Goal: Information Seeking & Learning: Check status

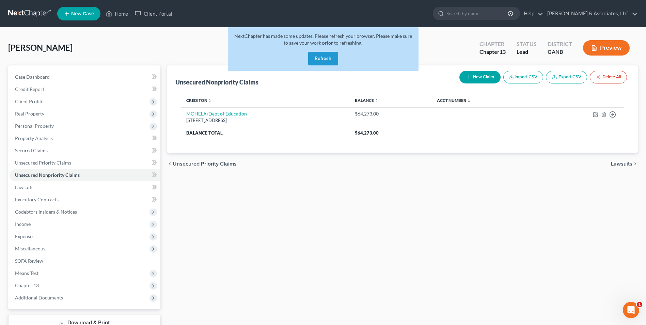
click at [331, 55] on button "Refresh" at bounding box center [323, 59] width 30 height 14
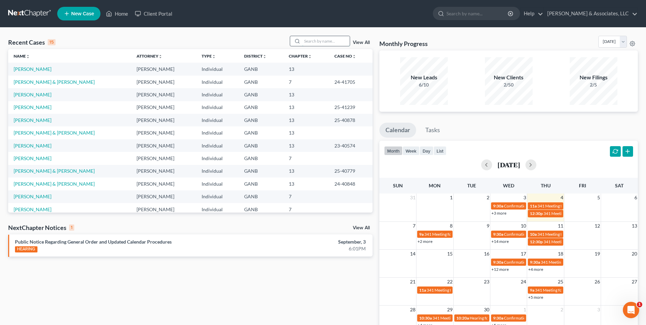
click at [323, 39] on input "search" at bounding box center [326, 41] width 48 height 10
type input "allgood"
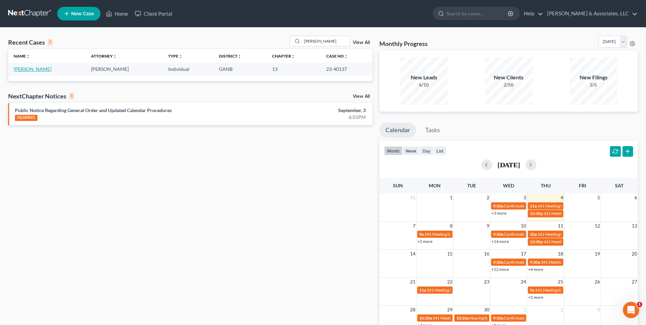
click at [36, 71] on link "[PERSON_NAME]" at bounding box center [33, 69] width 38 height 6
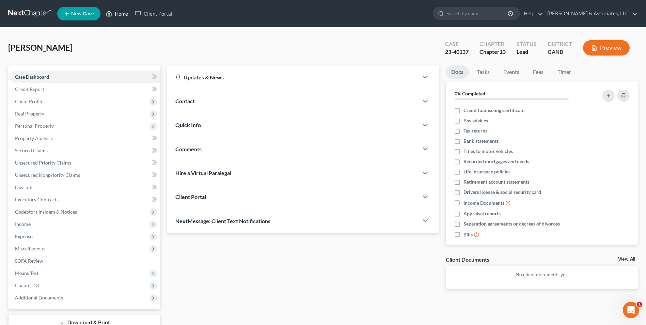
click at [117, 15] on link "Home" at bounding box center [117, 13] width 29 height 12
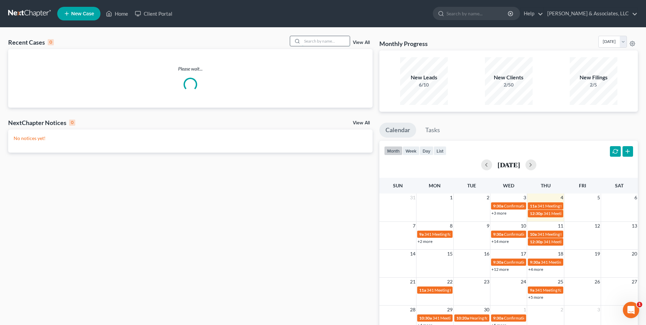
click at [340, 42] on input "search" at bounding box center [326, 41] width 48 height 10
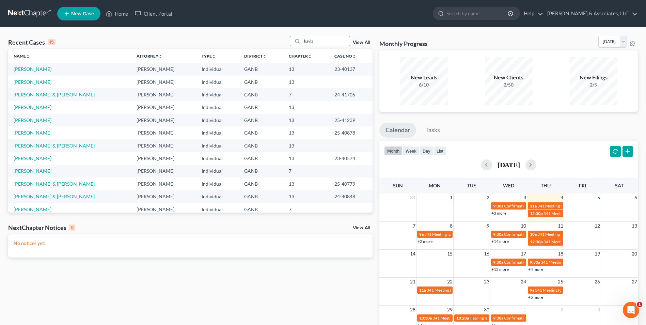
type input "kayla"
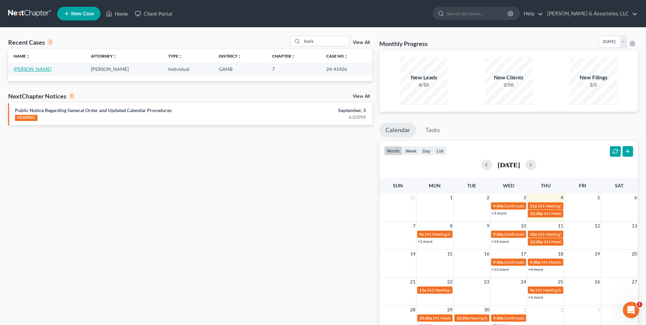
click at [28, 68] on link "Hatch, Kayla" at bounding box center [33, 69] width 38 height 6
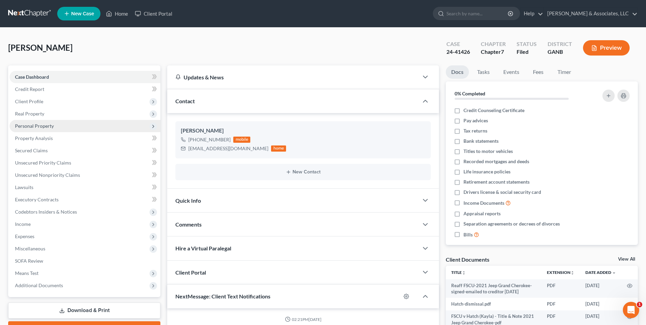
scroll to position [55, 0]
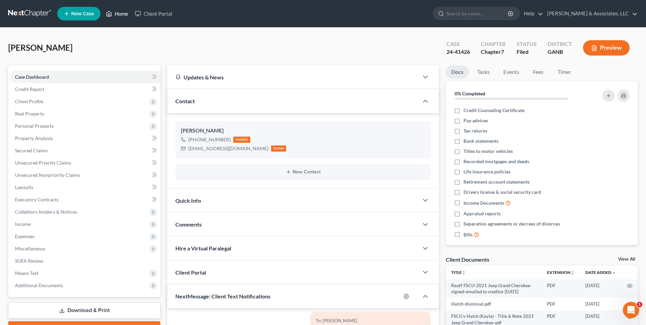
click at [120, 14] on link "Home" at bounding box center [117, 13] width 29 height 12
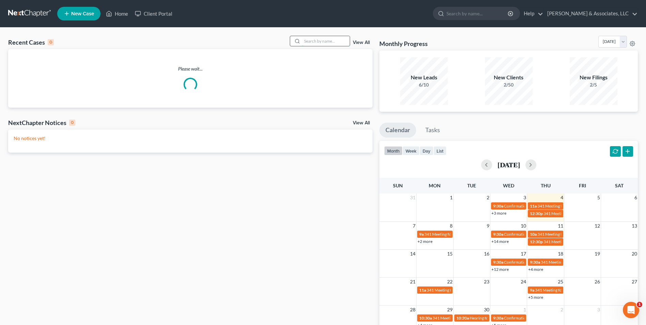
click at [328, 39] on input "search" at bounding box center [326, 41] width 48 height 10
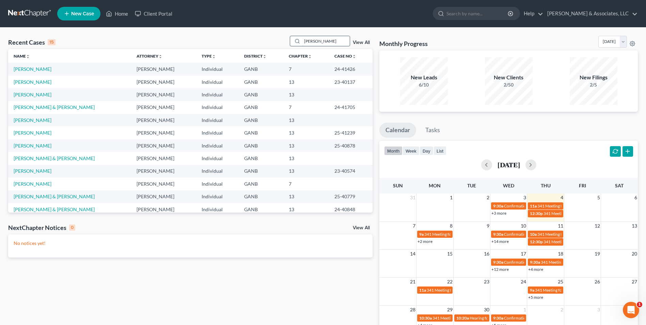
type input "allgood"
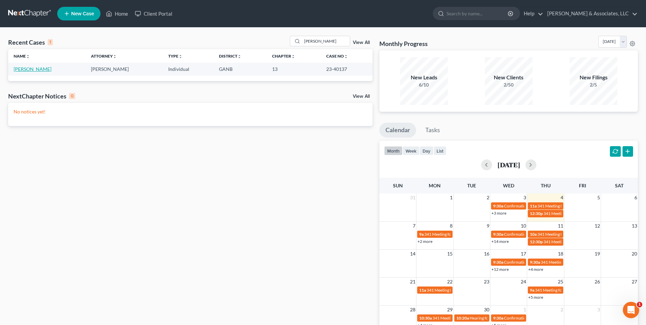
click at [25, 71] on link "Allgood, Lucas" at bounding box center [33, 69] width 38 height 6
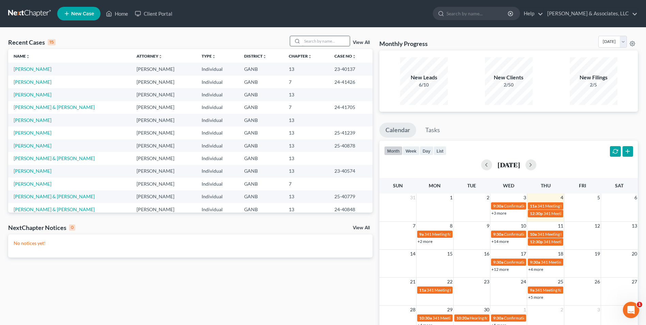
click at [319, 41] on input "search" at bounding box center [326, 41] width 48 height 10
type input "[PERSON_NAME]"
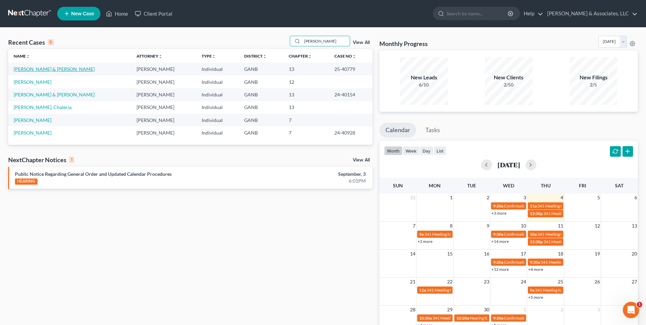
click at [44, 67] on link "Hale, Stephen & Sasha" at bounding box center [54, 69] width 81 height 6
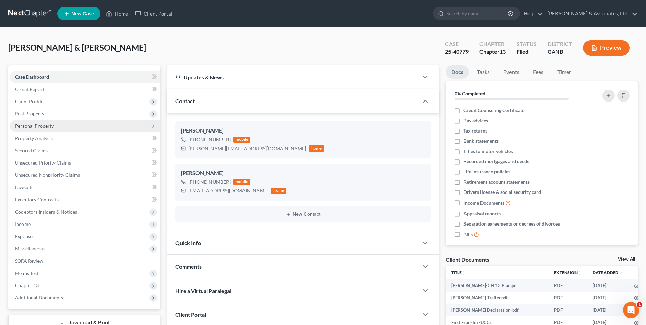
scroll to position [102, 0]
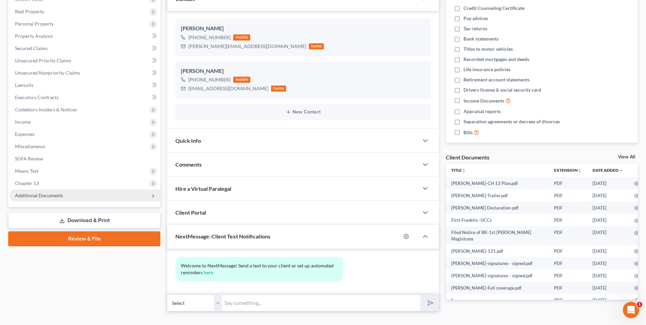
click at [57, 193] on span "Additional Documents" at bounding box center [39, 196] width 48 height 6
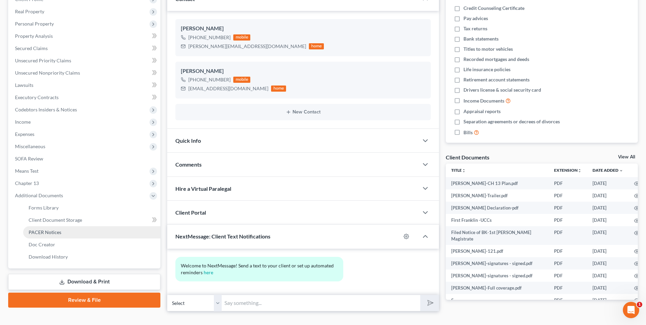
click at [63, 231] on link "PACER Notices" at bounding box center [91, 232] width 137 height 12
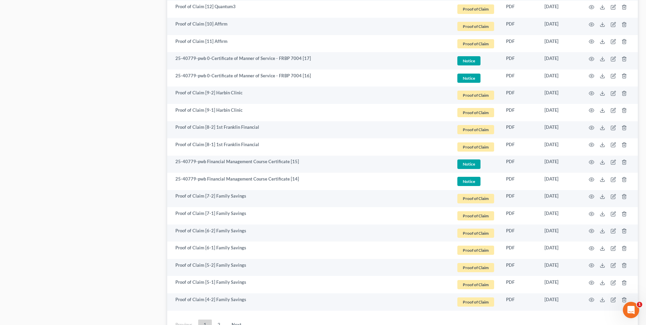
scroll to position [1187, 0]
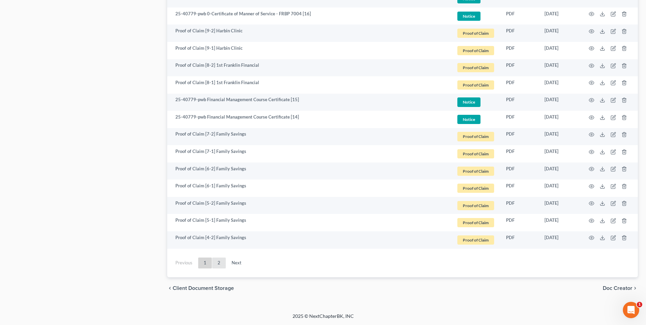
click at [220, 263] on link "2" at bounding box center [219, 263] width 14 height 11
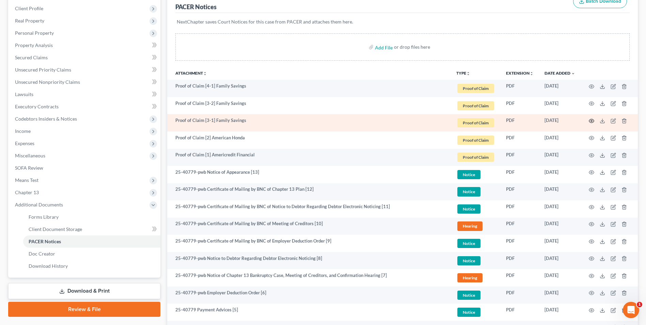
scroll to position [0, 0]
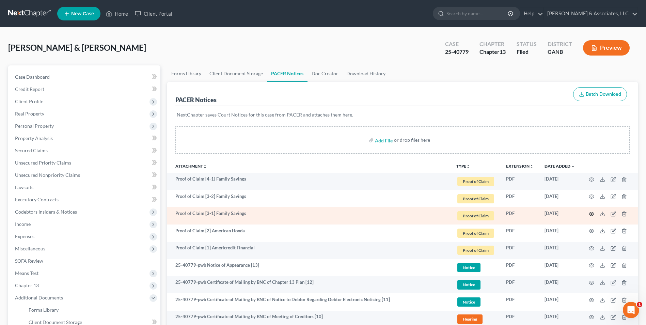
click at [593, 213] on icon "button" at bounding box center [591, 213] width 5 height 5
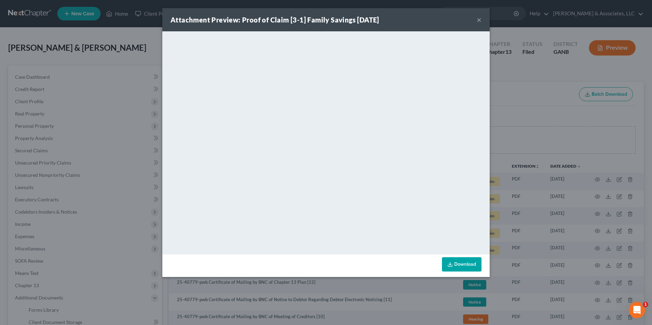
click at [478, 21] on button "×" at bounding box center [478, 20] width 5 height 8
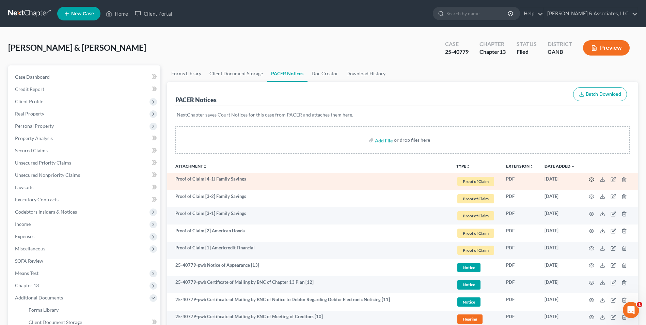
click at [593, 180] on icon "button" at bounding box center [591, 179] width 5 height 5
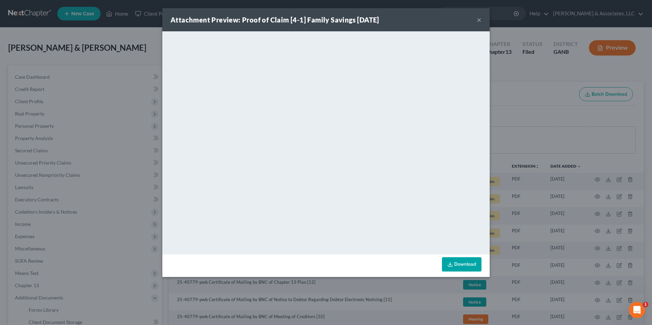
click at [478, 19] on button "×" at bounding box center [478, 20] width 5 height 8
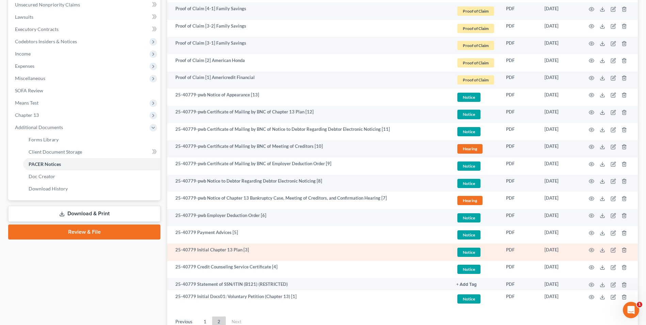
scroll to position [229, 0]
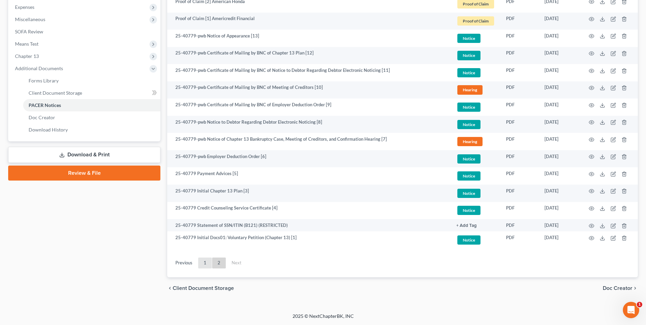
click at [201, 265] on link "1" at bounding box center [205, 263] width 14 height 11
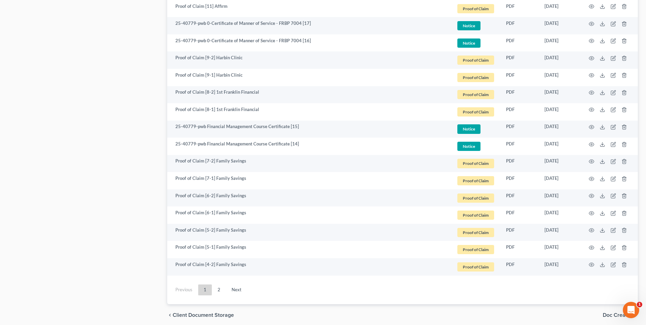
scroll to position [1187, 0]
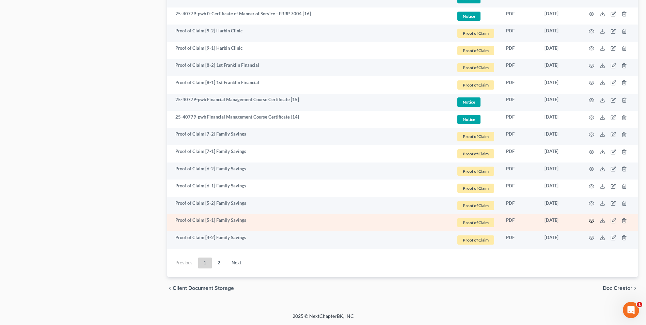
click at [593, 219] on icon "button" at bounding box center [591, 220] width 5 height 5
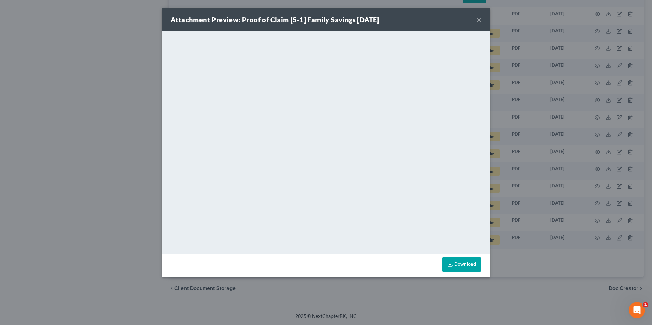
click at [481, 21] on button "×" at bounding box center [478, 20] width 5 height 8
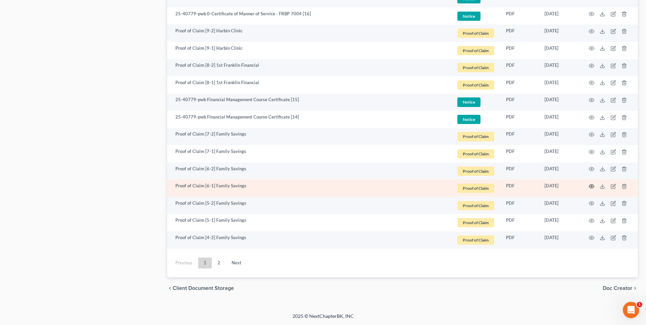
click at [591, 185] on icon "button" at bounding box center [591, 186] width 5 height 5
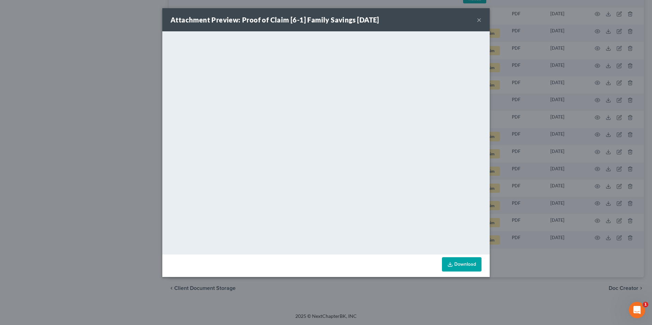
click at [477, 20] on button "×" at bounding box center [478, 20] width 5 height 8
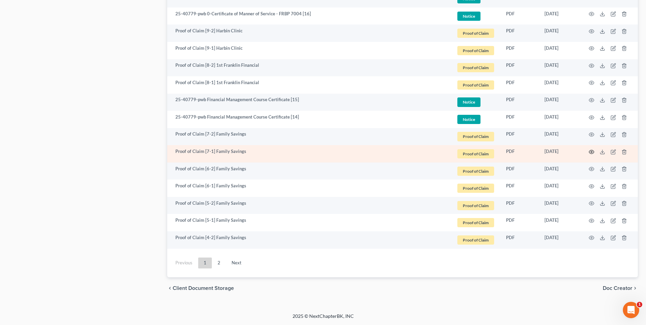
click at [591, 152] on icon "button" at bounding box center [591, 151] width 5 height 5
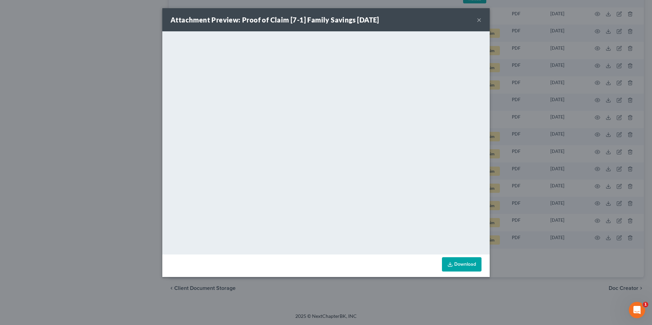
click at [482, 18] on div "Attachment Preview: Proof of Claim [7-1] Family Savings 06/09/2025 ×" at bounding box center [325, 19] width 327 height 23
click at [476, 18] on div "Attachment Preview: Proof of Claim [7-1] Family Savings 06/09/2025 ×" at bounding box center [325, 19] width 327 height 23
click at [478, 19] on button "×" at bounding box center [478, 20] width 5 height 8
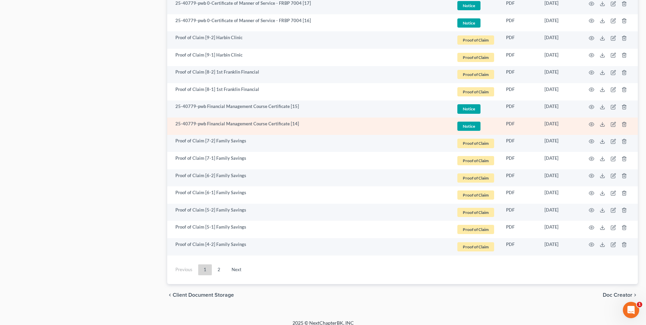
scroll to position [1176, 0]
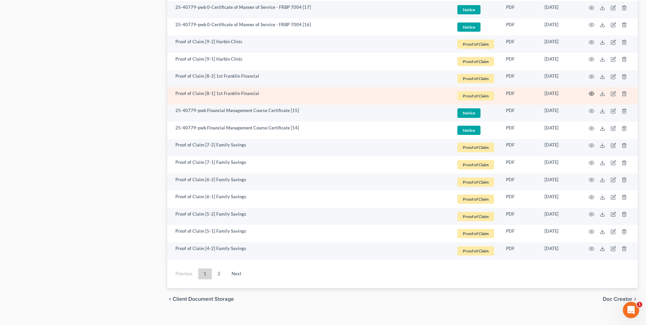
click at [591, 93] on icon "button" at bounding box center [591, 93] width 5 height 5
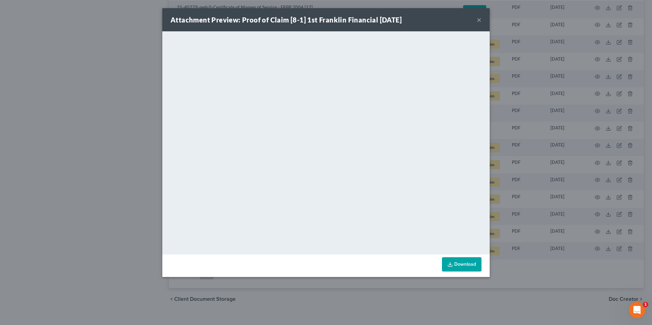
click at [476, 21] on button "×" at bounding box center [478, 20] width 5 height 8
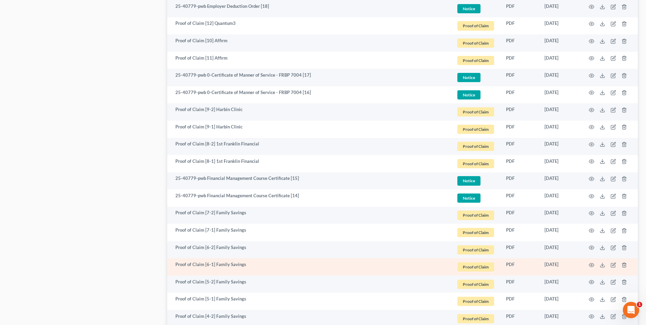
scroll to position [1107, 0]
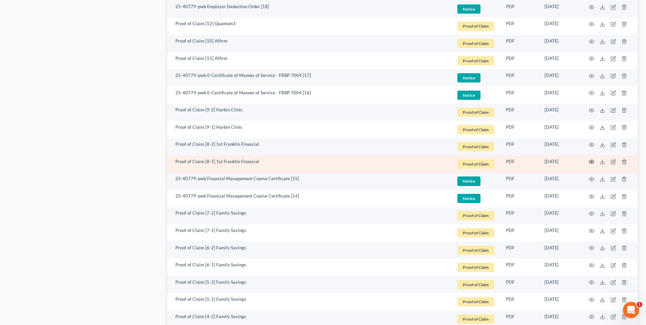
click at [591, 163] on icon "button" at bounding box center [591, 161] width 5 height 5
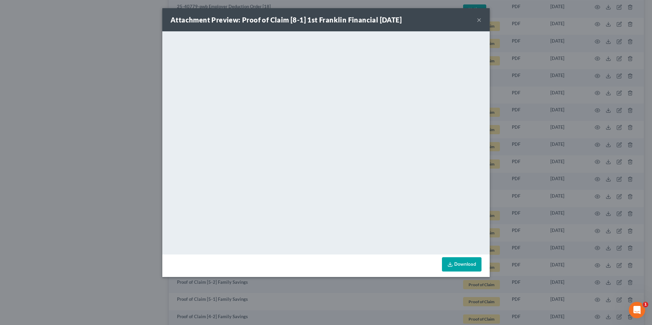
click at [478, 22] on button "×" at bounding box center [478, 20] width 5 height 8
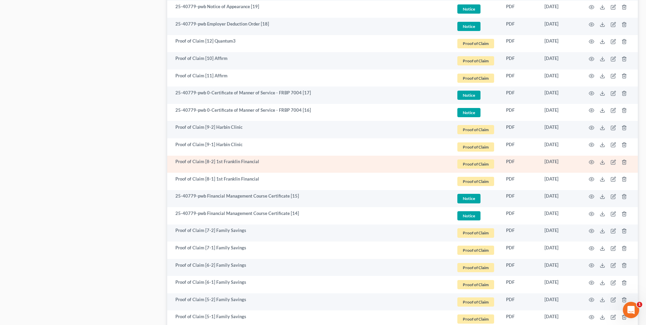
scroll to position [1073, 0]
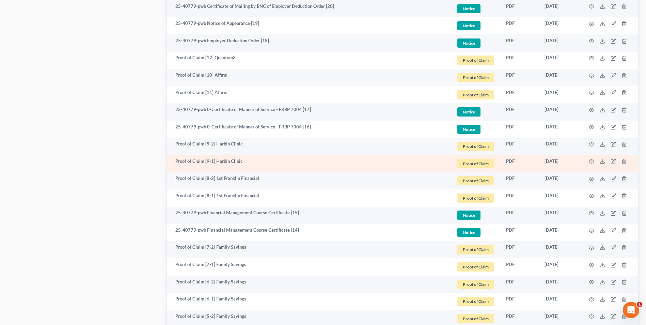
click at [589, 163] on td at bounding box center [609, 163] width 57 height 17
click at [590, 162] on icon "button" at bounding box center [591, 161] width 5 height 5
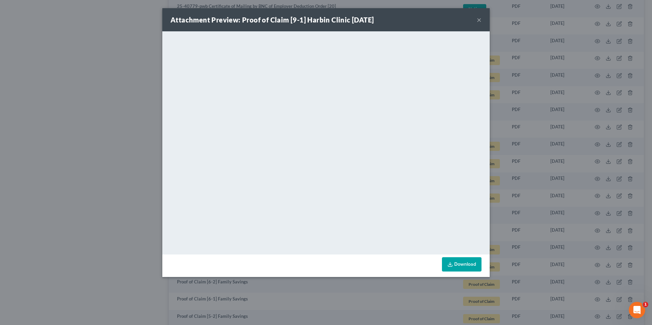
click at [478, 21] on button "×" at bounding box center [478, 20] width 5 height 8
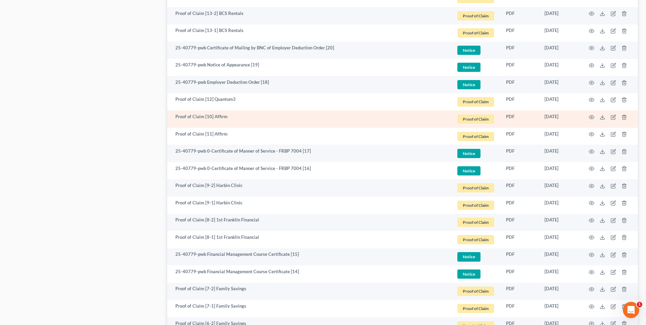
scroll to position [1016, 0]
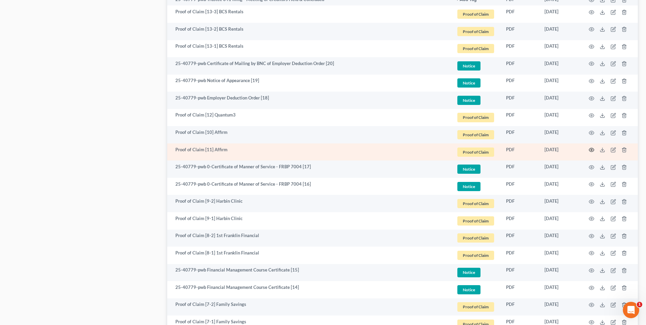
click at [591, 151] on icon "button" at bounding box center [592, 150] width 5 height 4
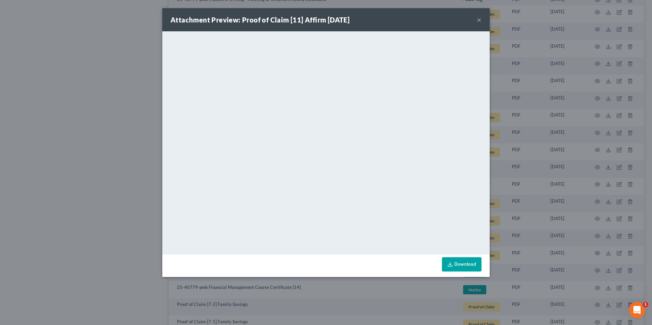
click at [481, 20] on div "Attachment Preview: Proof of Claim [11] Affirm 06/23/2025 ×" at bounding box center [325, 19] width 327 height 23
click at [478, 21] on button "×" at bounding box center [478, 20] width 5 height 8
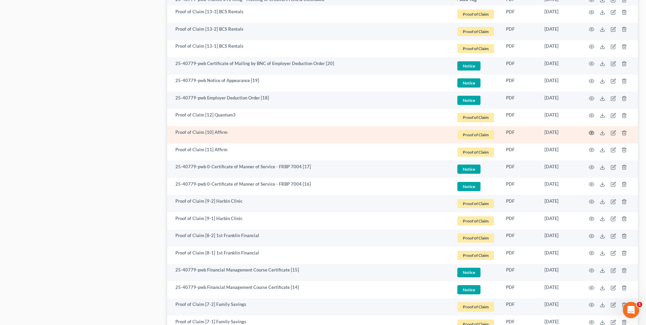
click at [592, 132] on circle "button" at bounding box center [591, 132] width 1 height 1
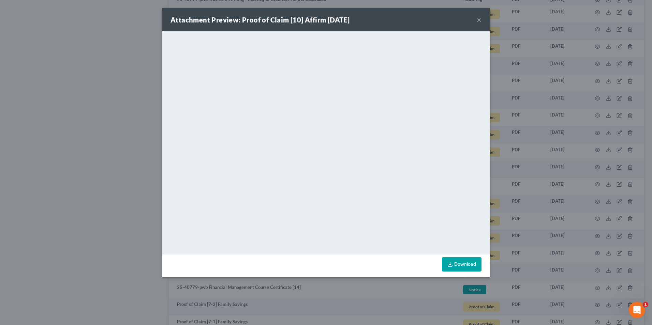
click at [480, 22] on button "×" at bounding box center [478, 20] width 5 height 8
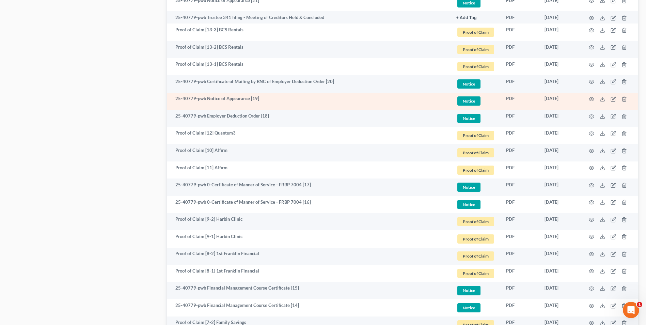
scroll to position [982, 0]
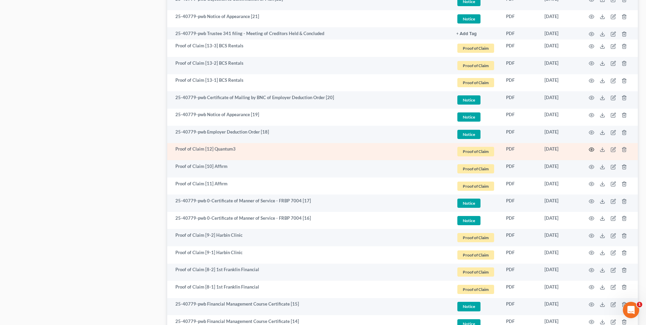
click at [593, 149] on icon "button" at bounding box center [591, 149] width 5 height 5
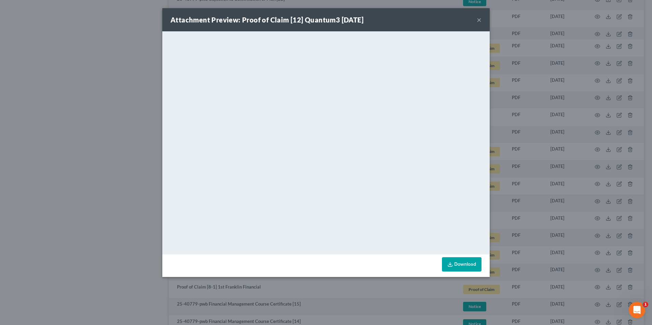
click at [477, 22] on button "×" at bounding box center [478, 20] width 5 height 8
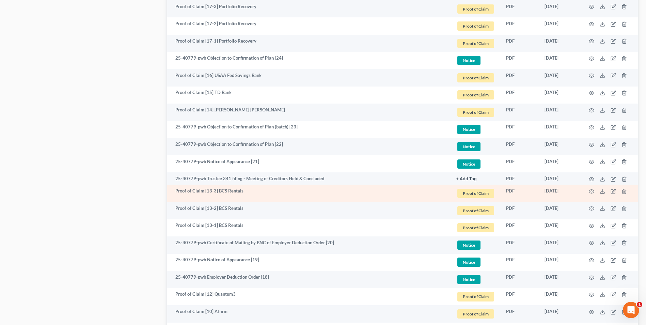
scroll to position [812, 0]
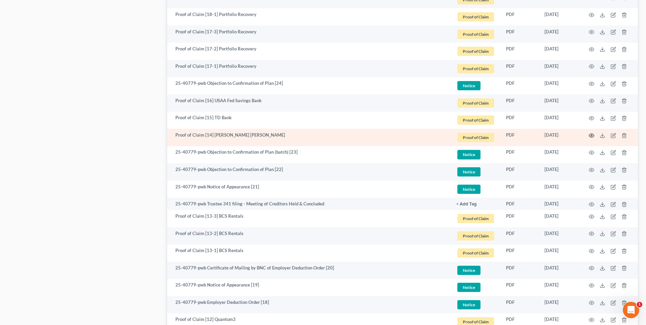
click at [591, 135] on icon "button" at bounding box center [591, 135] width 5 height 5
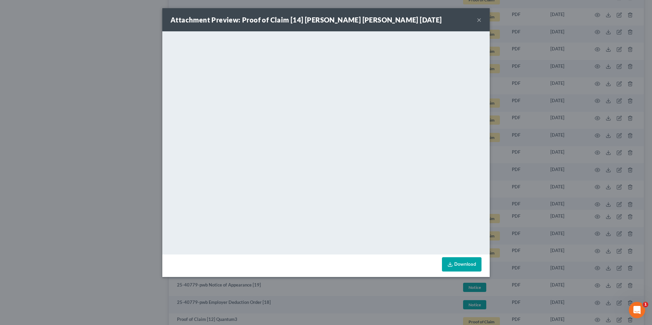
click at [478, 20] on button "×" at bounding box center [478, 20] width 5 height 8
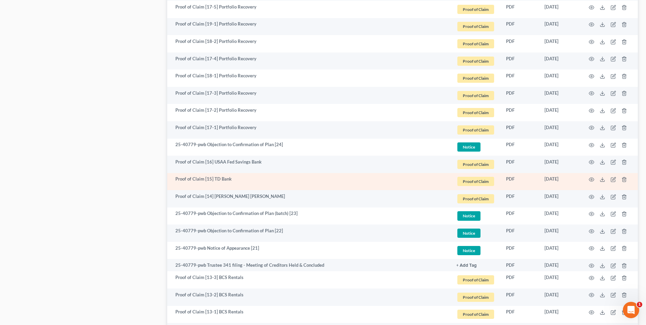
scroll to position [744, 0]
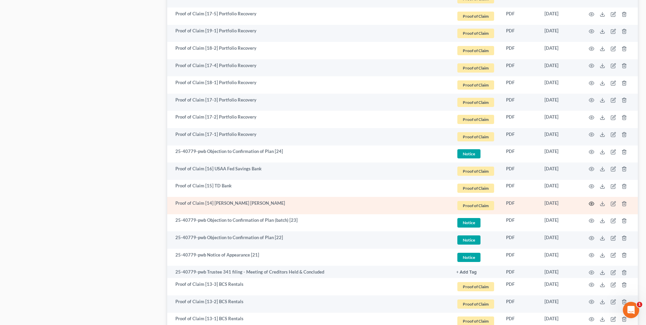
click at [591, 202] on icon "button" at bounding box center [592, 204] width 5 height 4
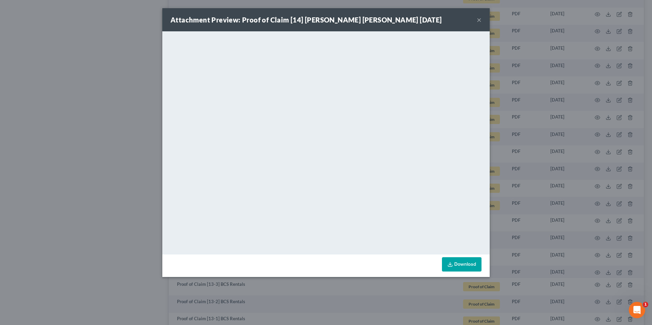
click at [477, 20] on button "×" at bounding box center [478, 20] width 5 height 8
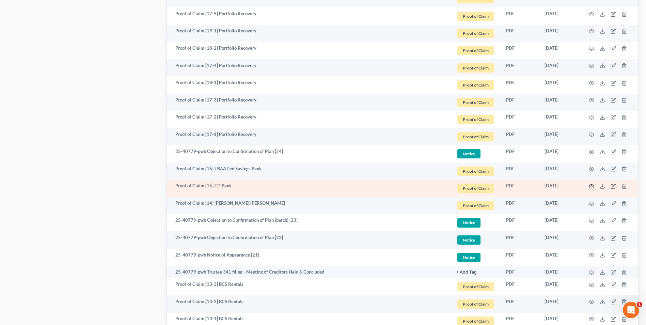
click at [592, 188] on icon "button" at bounding box center [591, 186] width 5 height 5
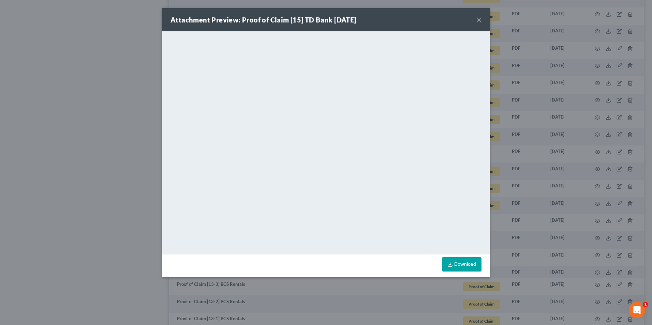
click at [475, 21] on div "Attachment Preview: Proof of Claim [15] TD Bank 07/18/2025 ×" at bounding box center [325, 19] width 327 height 23
click at [480, 18] on button "×" at bounding box center [478, 20] width 5 height 8
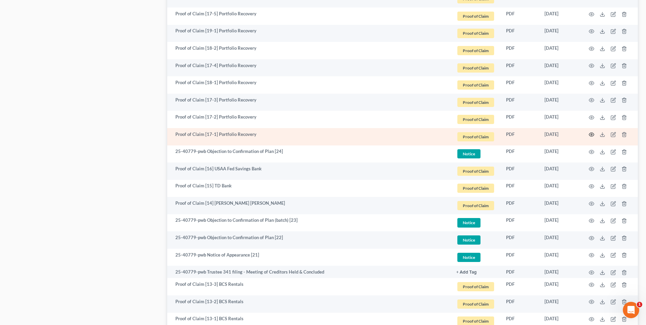
click at [591, 132] on icon "button" at bounding box center [591, 134] width 5 height 5
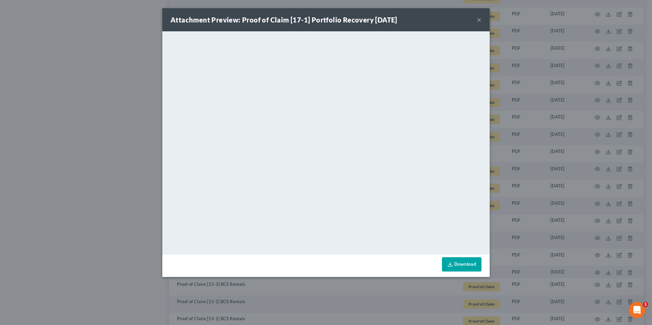
click at [477, 21] on button "×" at bounding box center [478, 20] width 5 height 8
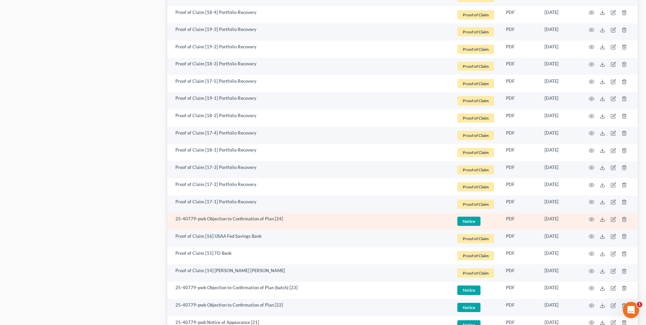
scroll to position [675, 0]
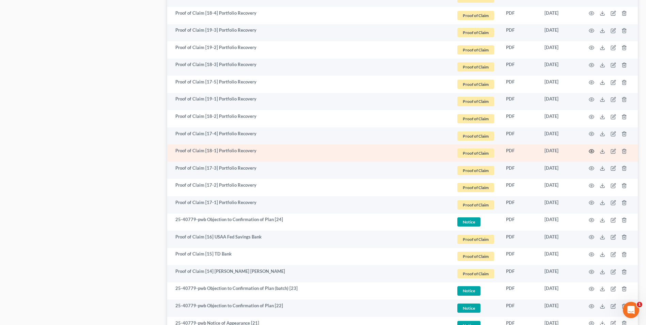
click at [593, 151] on circle "button" at bounding box center [591, 151] width 1 height 1
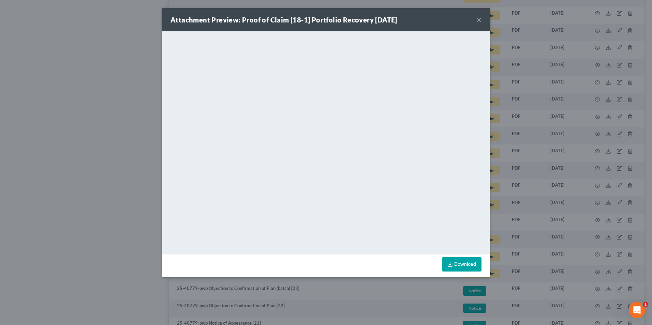
click at [478, 22] on button "×" at bounding box center [478, 20] width 5 height 8
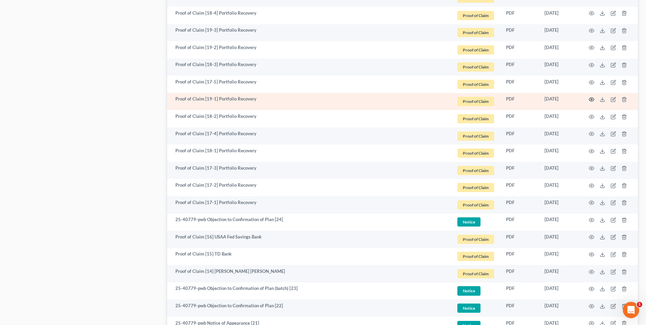
click at [590, 100] on icon "button" at bounding box center [592, 100] width 5 height 4
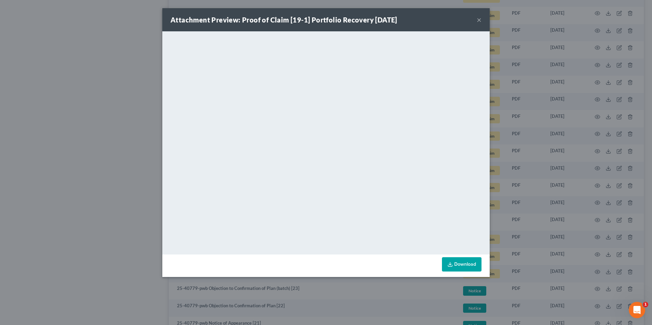
click at [479, 20] on button "×" at bounding box center [478, 20] width 5 height 8
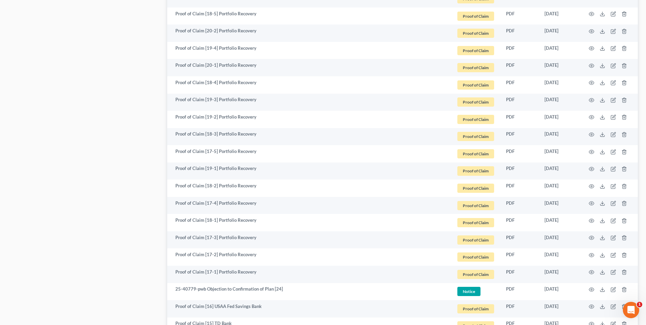
scroll to position [436, 0]
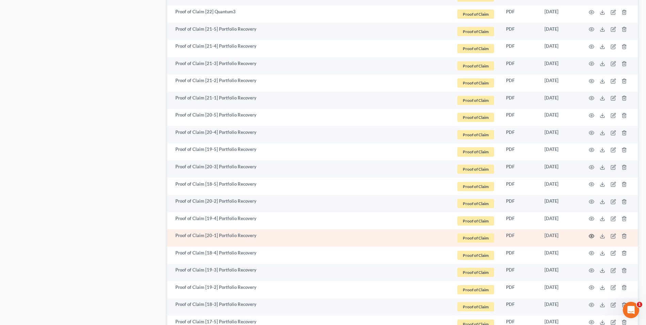
click at [591, 235] on icon "button" at bounding box center [591, 235] width 5 height 5
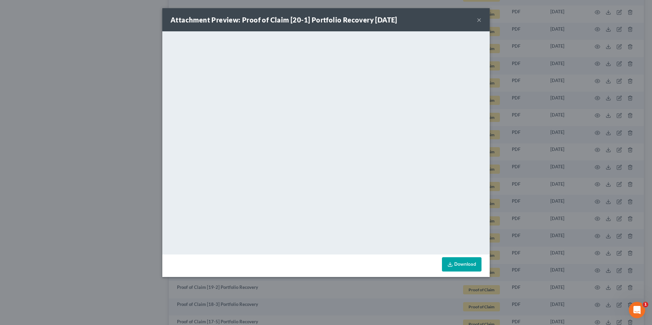
click at [479, 21] on button "×" at bounding box center [478, 20] width 5 height 8
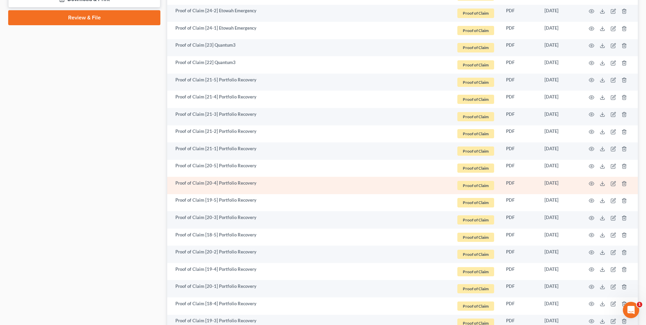
scroll to position [367, 0]
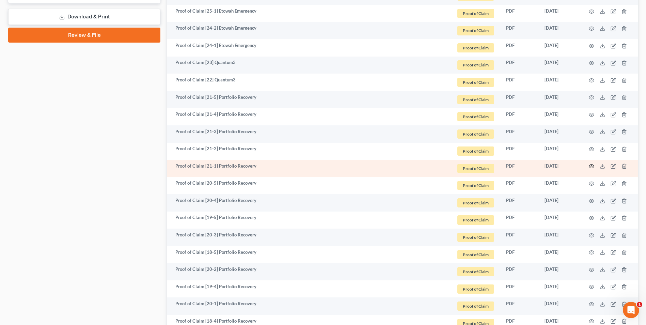
click at [592, 167] on circle "button" at bounding box center [591, 166] width 1 height 1
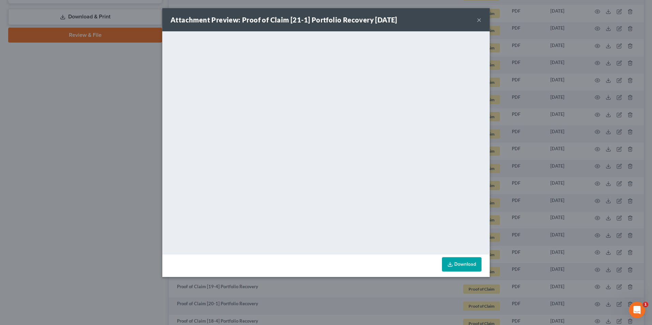
click at [479, 20] on button "×" at bounding box center [478, 20] width 5 height 8
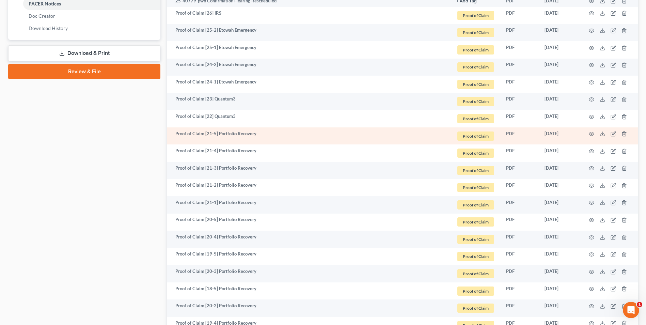
scroll to position [299, 0]
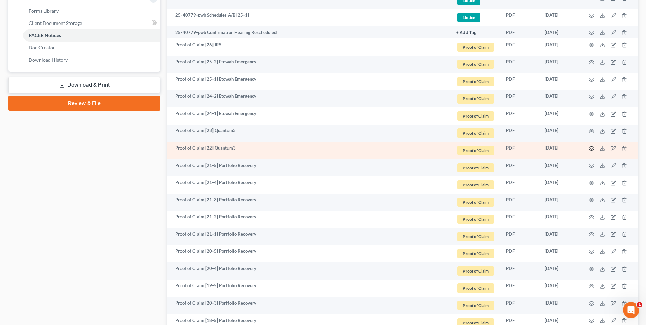
click at [591, 146] on icon "button" at bounding box center [591, 148] width 5 height 5
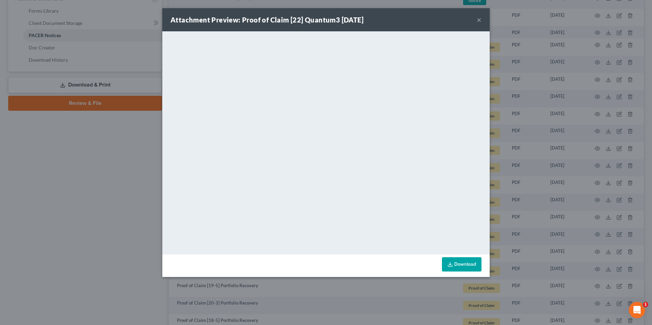
click at [478, 22] on button "×" at bounding box center [478, 20] width 5 height 8
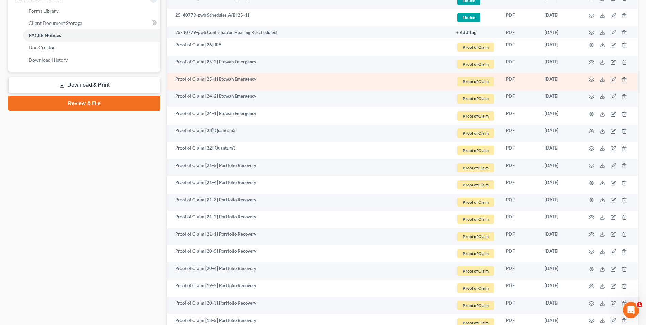
scroll to position [265, 0]
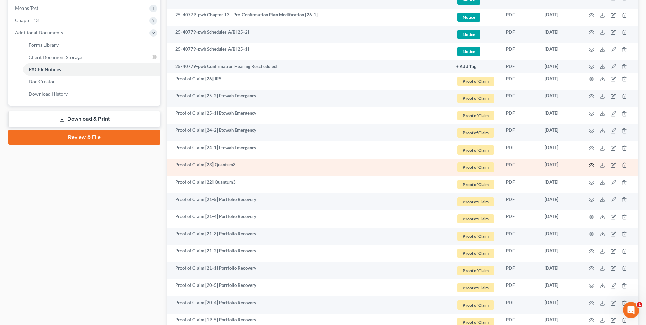
click at [593, 165] on icon "button" at bounding box center [591, 165] width 5 height 5
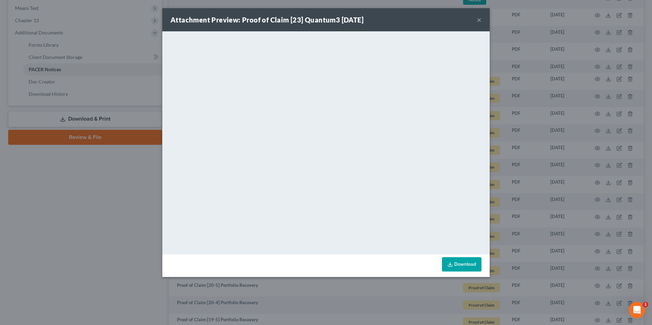
click at [477, 18] on button "×" at bounding box center [478, 20] width 5 height 8
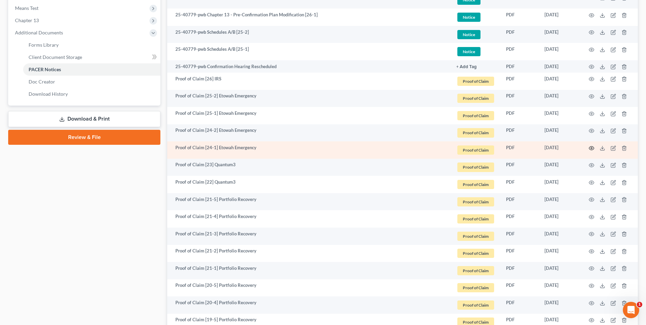
click at [592, 149] on circle "button" at bounding box center [591, 148] width 1 height 1
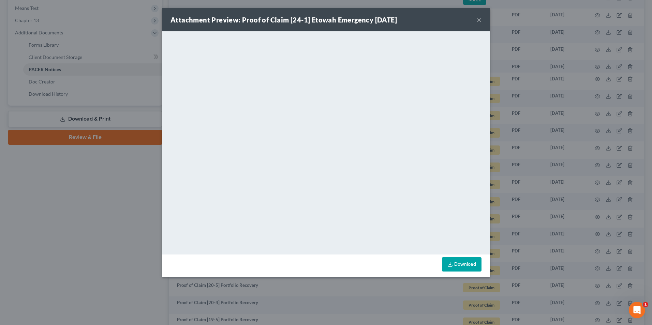
click at [477, 19] on button "×" at bounding box center [478, 20] width 5 height 8
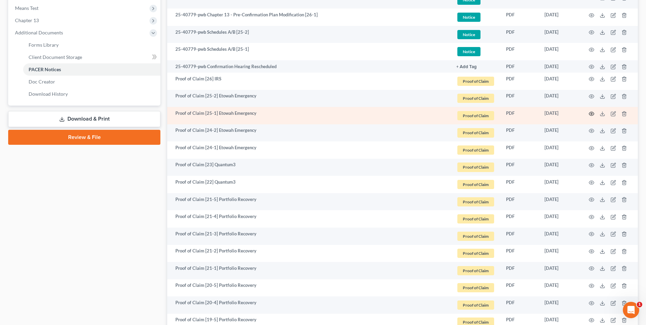
click at [592, 112] on icon "button" at bounding box center [592, 114] width 5 height 4
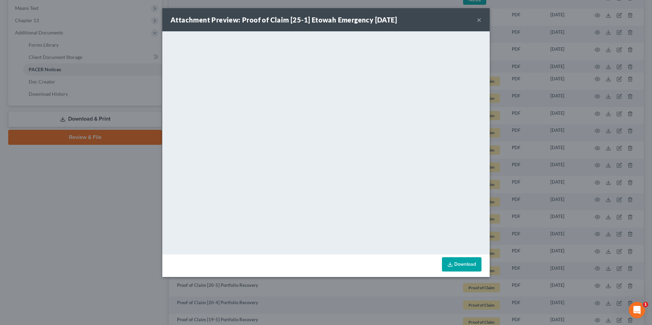
click at [478, 17] on button "×" at bounding box center [478, 20] width 5 height 8
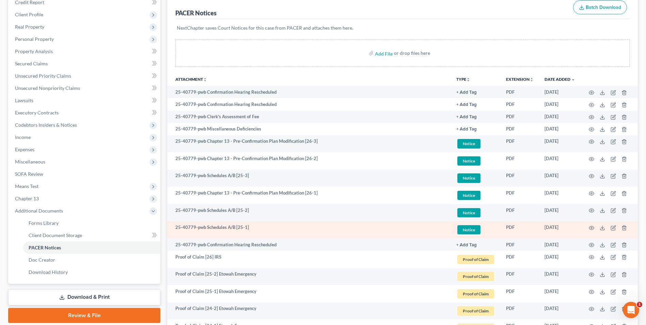
scroll to position [27, 0]
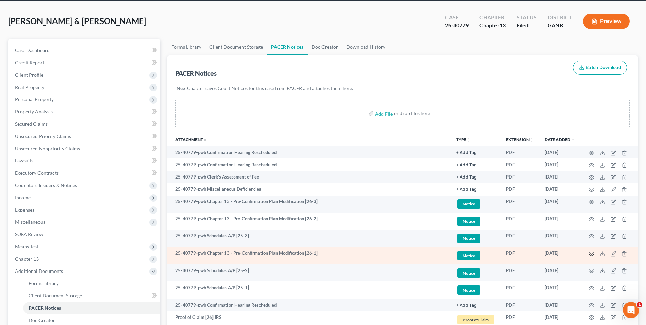
click at [592, 253] on circle "button" at bounding box center [591, 253] width 1 height 1
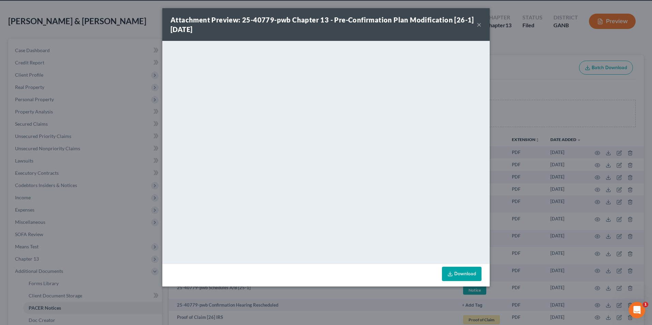
click at [479, 24] on button "×" at bounding box center [478, 24] width 5 height 8
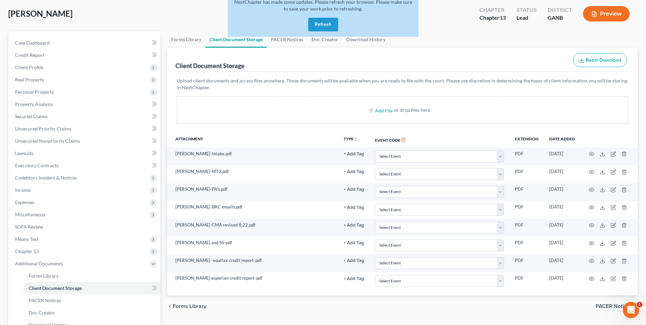
click at [321, 26] on button "Refresh" at bounding box center [323, 25] width 30 height 14
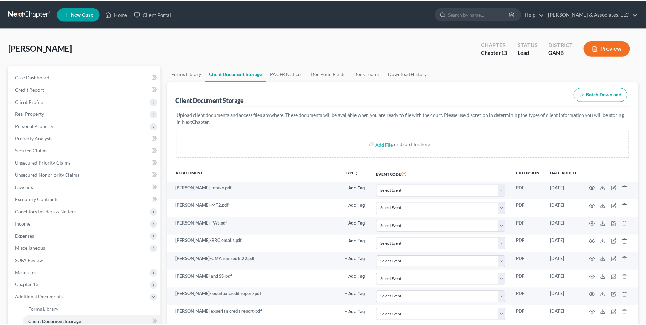
scroll to position [34, 0]
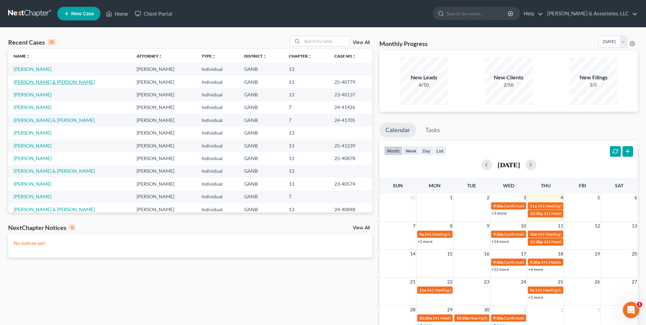
click at [41, 82] on link "[PERSON_NAME] & [PERSON_NAME]" at bounding box center [54, 82] width 81 height 6
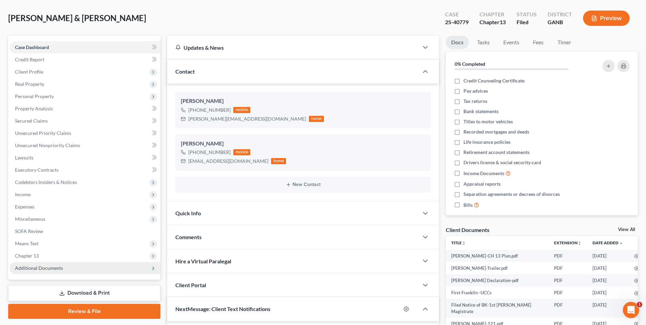
scroll to position [68, 0]
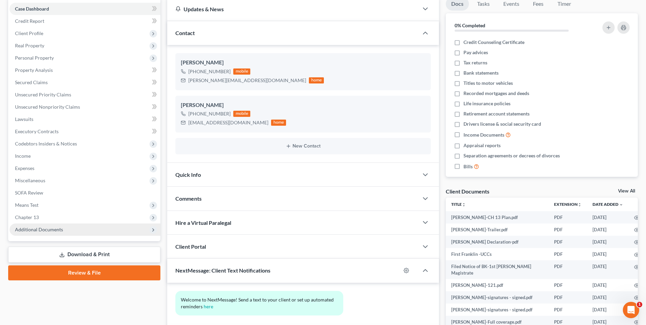
click at [48, 231] on span "Additional Documents" at bounding box center [39, 230] width 48 height 6
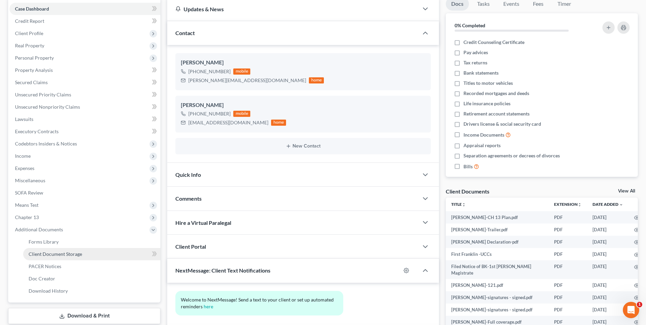
click at [77, 255] on span "Client Document Storage" at bounding box center [56, 254] width 54 height 6
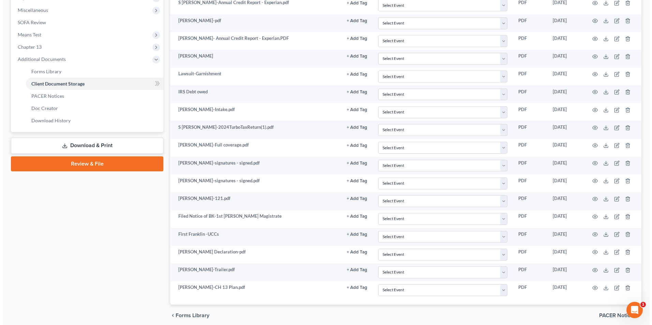
scroll to position [266, 0]
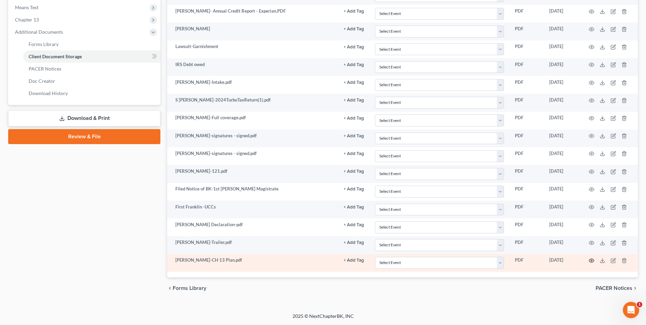
click at [591, 259] on icon "button" at bounding box center [591, 260] width 5 height 5
